Goal: Find specific page/section: Find specific page/section

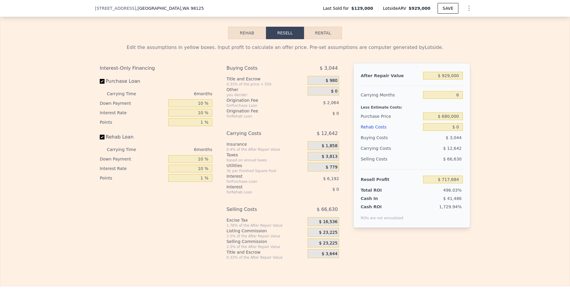
scroll to position [779, 0]
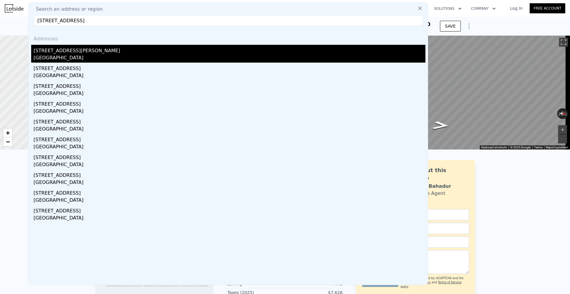
type input "[STREET_ADDRESS]"
click at [101, 52] on div "[STREET_ADDRESS][PERSON_NAME]" at bounding box center [230, 50] width 392 height 10
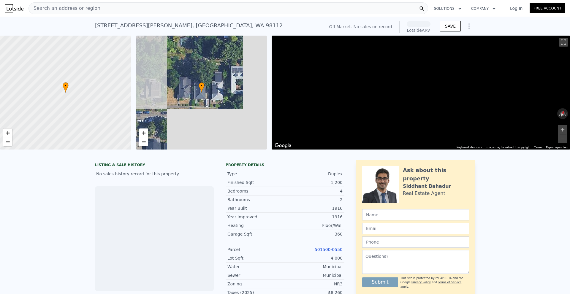
click at [119, 15] on div "Search an address or region Solutions Company Open main menu Log In Free Account" at bounding box center [285, 8] width 561 height 14
click at [121, 9] on div "Search an address or region" at bounding box center [229, 8] width 400 height 12
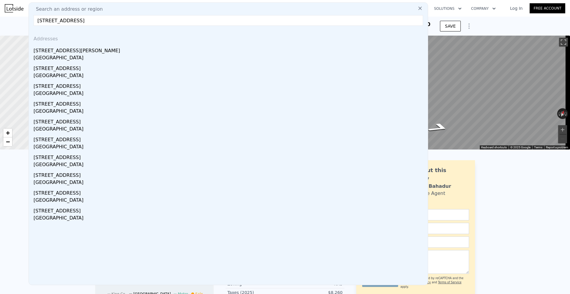
paste input "[STREET_ADDRESS]"
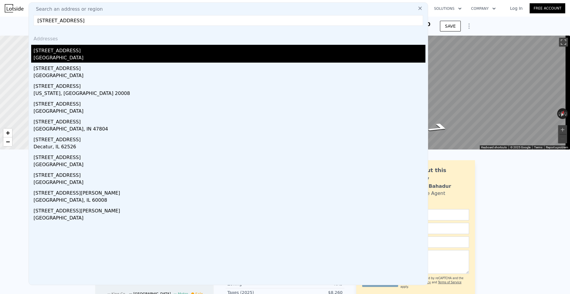
type input "[STREET_ADDRESS]"
click at [99, 53] on div "[STREET_ADDRESS]" at bounding box center [230, 50] width 392 height 10
